Goal: Information Seeking & Learning: Learn about a topic

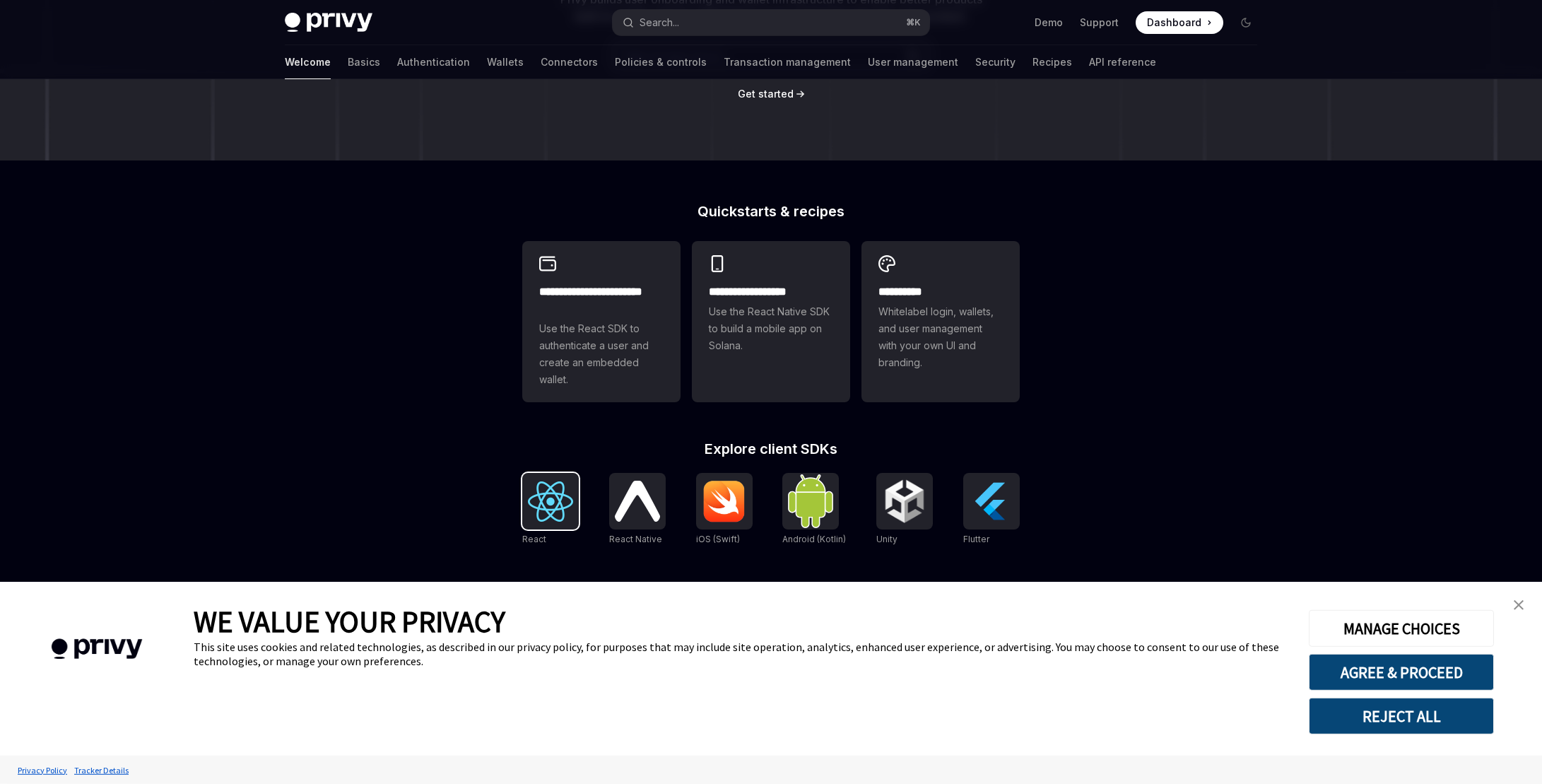
scroll to position [244, 0]
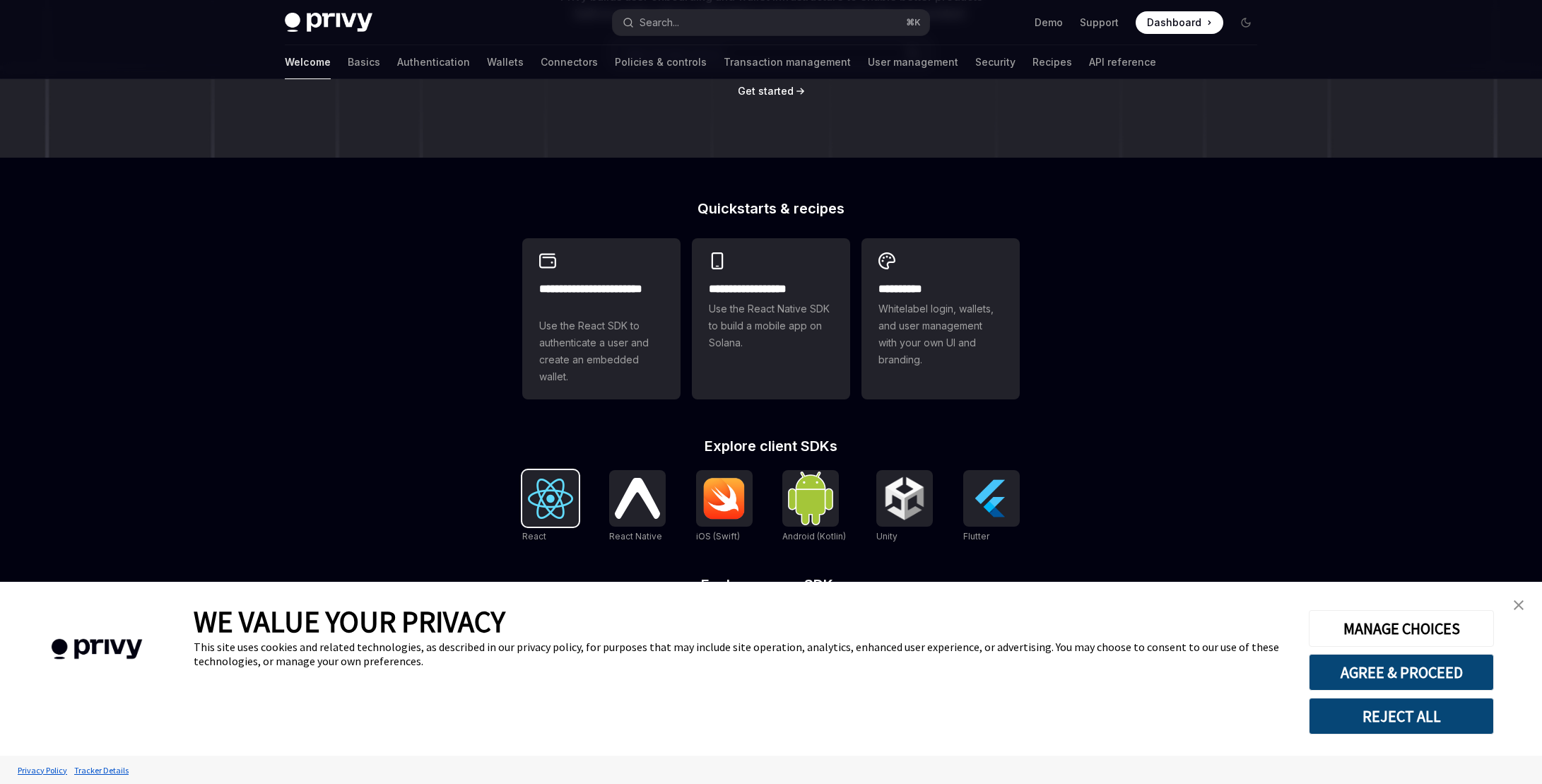
click at [547, 503] on img at bounding box center [550, 498] width 45 height 40
type textarea "*"
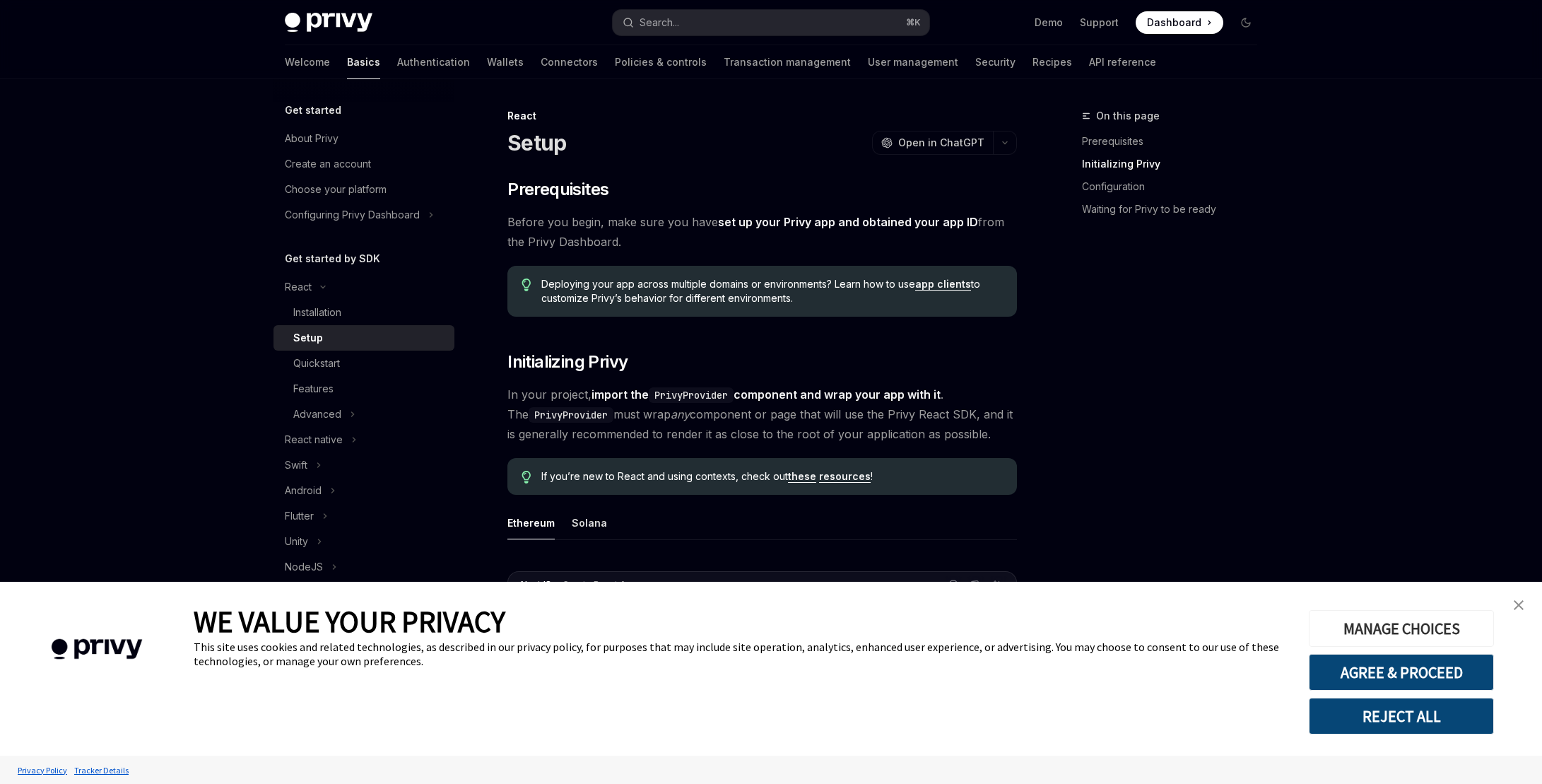
scroll to position [351, 0]
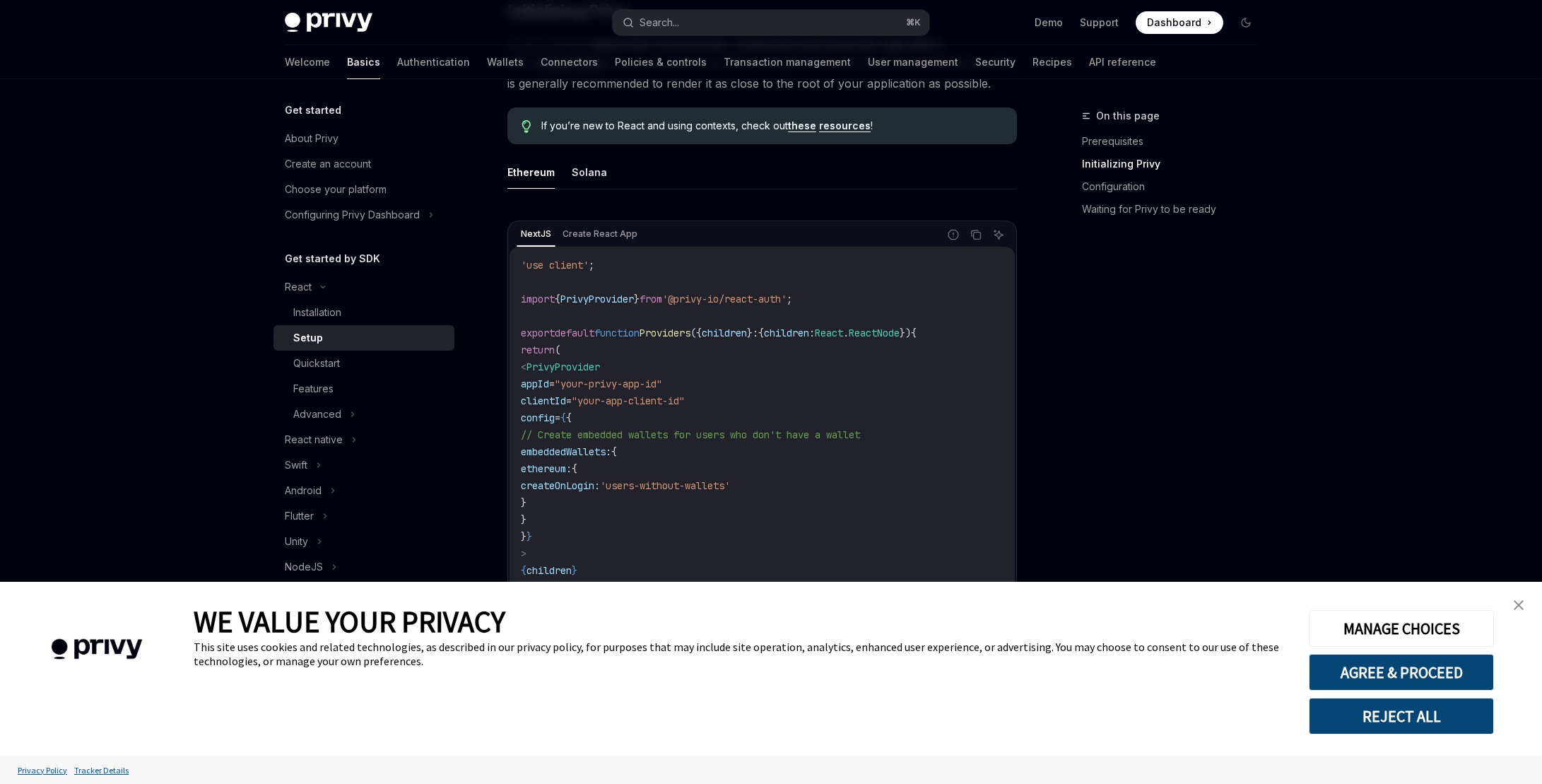
click at [1526, 602] on link "close banner" at bounding box center [1519, 605] width 28 height 28
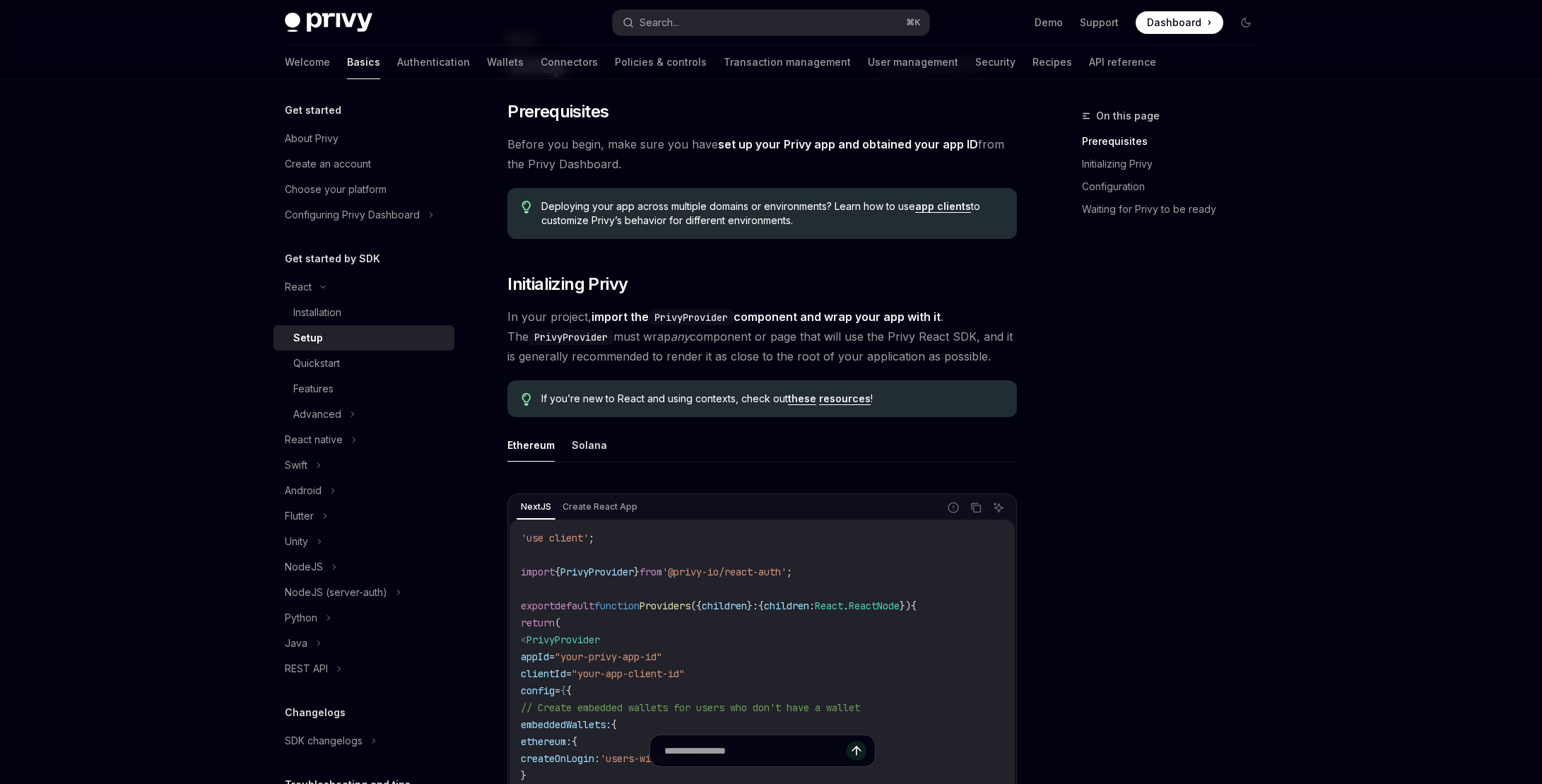
scroll to position [0, 0]
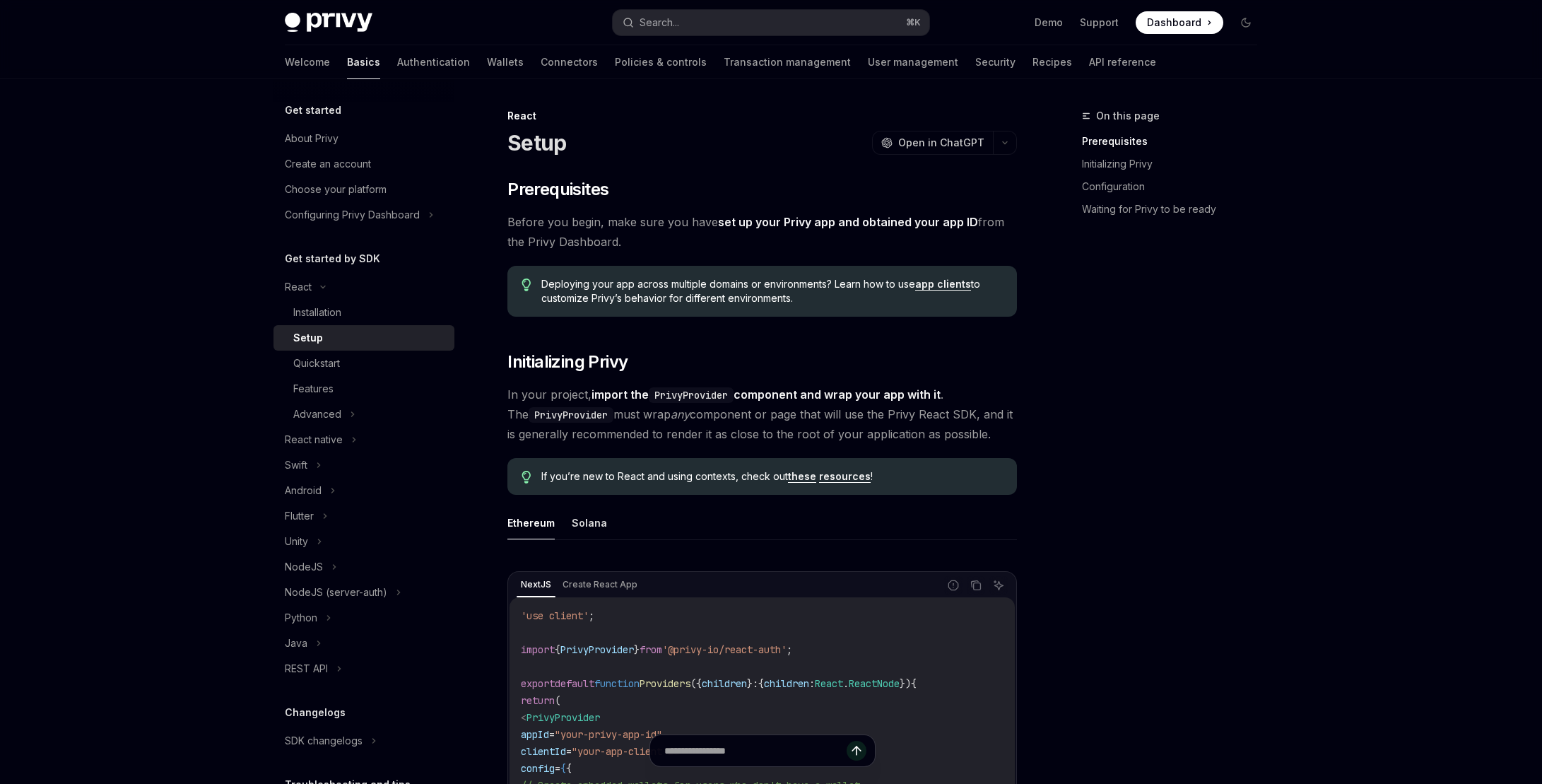
click at [660, 478] on span "If you’re new to React and using contexts, check out these resources !" at bounding box center [772, 476] width 461 height 14
click at [653, 491] on div "If you’re new to React and using contexts, check out these resources !" at bounding box center [762, 476] width 510 height 37
click at [327, 369] on div "Quickstart" at bounding box center [316, 363] width 47 height 17
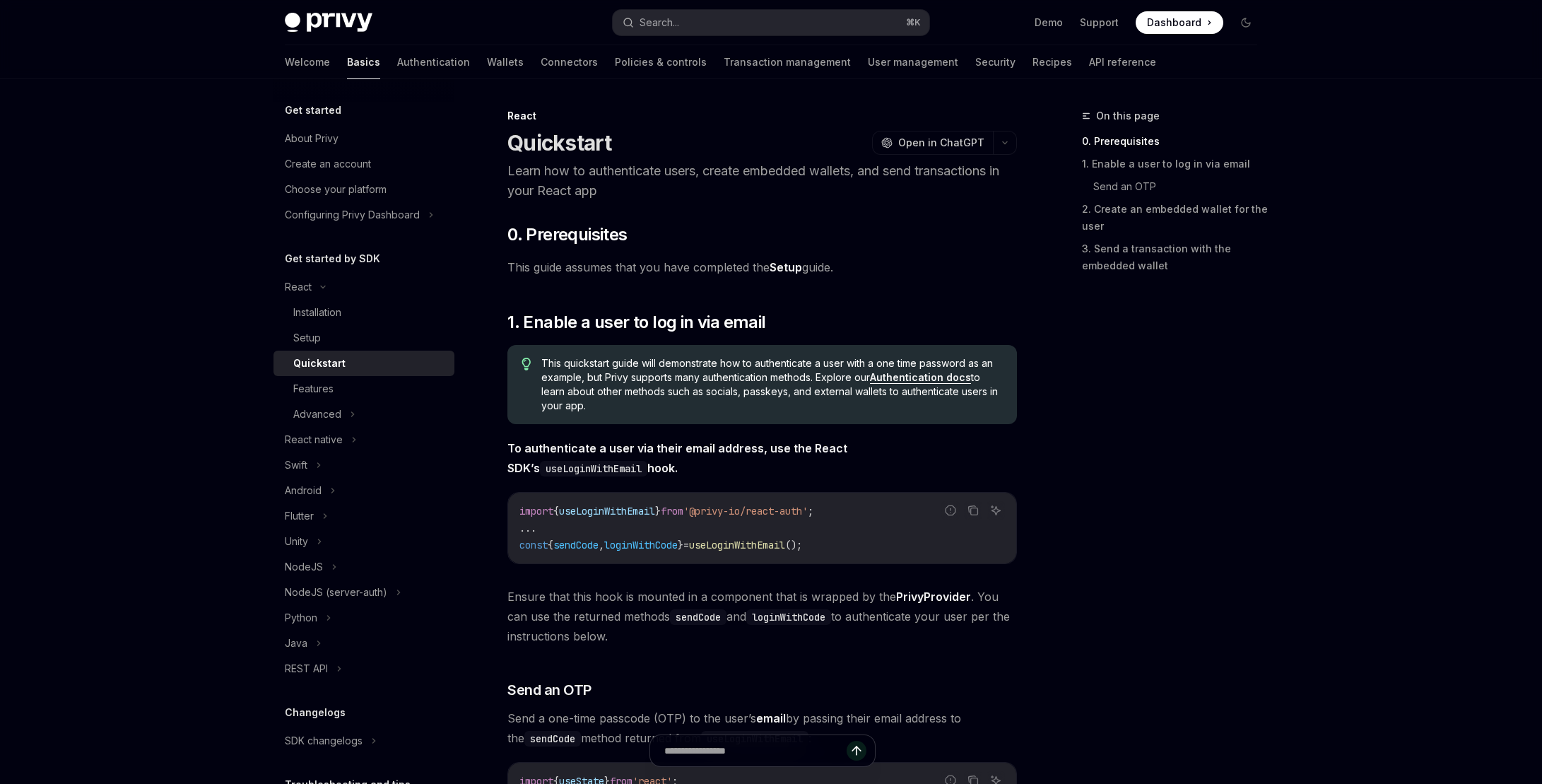
type textarea "*"
